Goal: Task Accomplishment & Management: Manage account settings

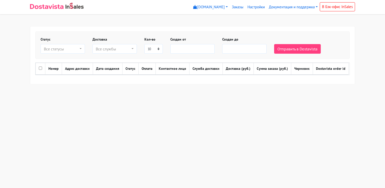
select select
click at [251, 7] on link "Настройки" at bounding box center [255, 7] width 21 height 10
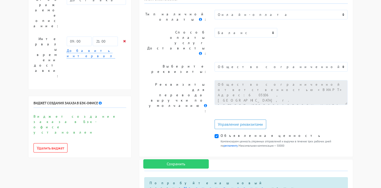
scroll to position [151, 0]
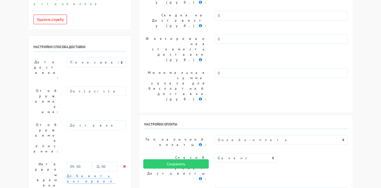
scroll to position [50, 0]
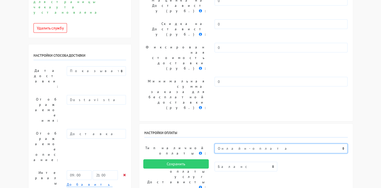
click at [226, 144] on select "Не выбрано Наличными или картой при получении Оплата в точке самовывоза Перевод…" at bounding box center [281, 149] width 133 height 10
select select "11151873"
click at [215, 144] on select "Не выбрано Наличными или картой при получении Оплата в точке самовывоза Перевод…" at bounding box center [281, 149] width 133 height 10
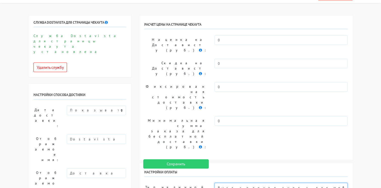
scroll to position [0, 0]
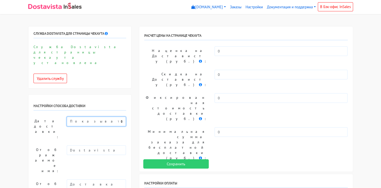
click at [88, 117] on select "Показывать доступную дату доставки Убрать дату доставки Показывать свой текст" at bounding box center [96, 122] width 59 height 10
click at [67, 117] on select "Показывать доступную дату доставки Убрать дату доставки Показывать свой текст" at bounding box center [96, 122] width 59 height 10
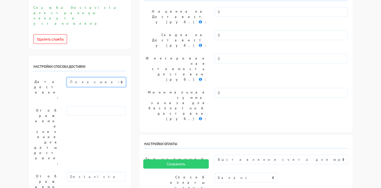
scroll to position [50, 0]
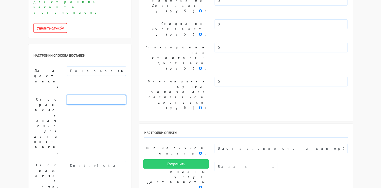
click at [84, 95] on input "text" at bounding box center [96, 100] width 59 height 10
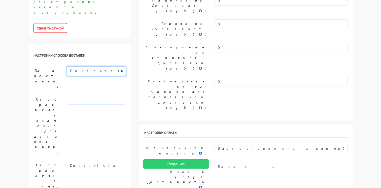
click at [99, 66] on select "Показывать доступную дату доставки Убрать дату доставки Показывать свой текст" at bounding box center [96, 71] width 59 height 10
select select "1"
click at [67, 66] on select "Показывать доступную дату доставки Убрать дату доставки Показывать свой текст" at bounding box center [96, 71] width 59 height 10
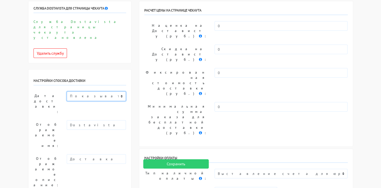
scroll to position [0, 0]
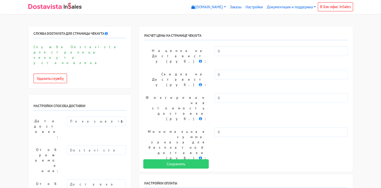
click at [182, 36] on h6 "РАСЧЕТ ЦЕНЫ НА СТРАНИЦЕ ЧЕКАУТА" at bounding box center [246, 37] width 204 height 7
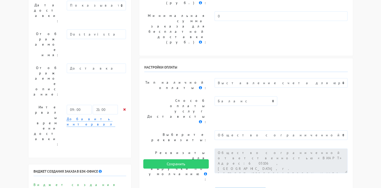
scroll to position [126, 0]
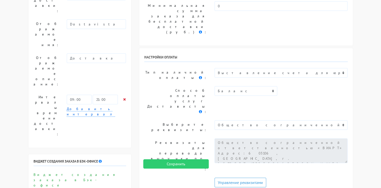
click at [87, 172] on p "Виджет создания заказа в Бэк-офисе установлен" at bounding box center [80, 182] width 93 height 21
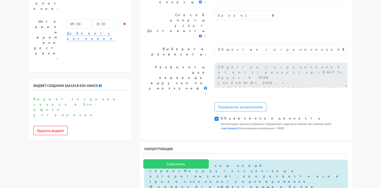
scroll to position [227, 0]
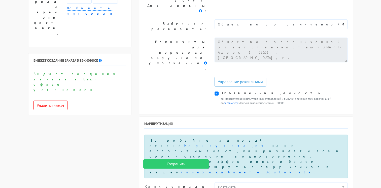
select select
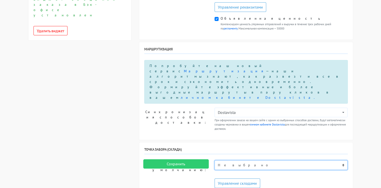
scroll to position [302, 0]
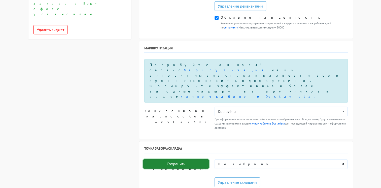
click at [185, 164] on input "Сохранить" at bounding box center [175, 164] width 65 height 10
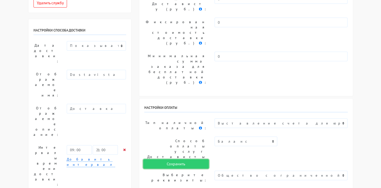
scroll to position [0, 0]
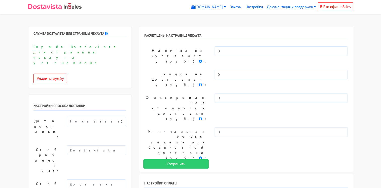
click at [68, 7] on img at bounding box center [73, 6] width 18 height 6
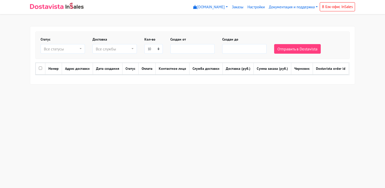
select select
